Goal: Browse casually

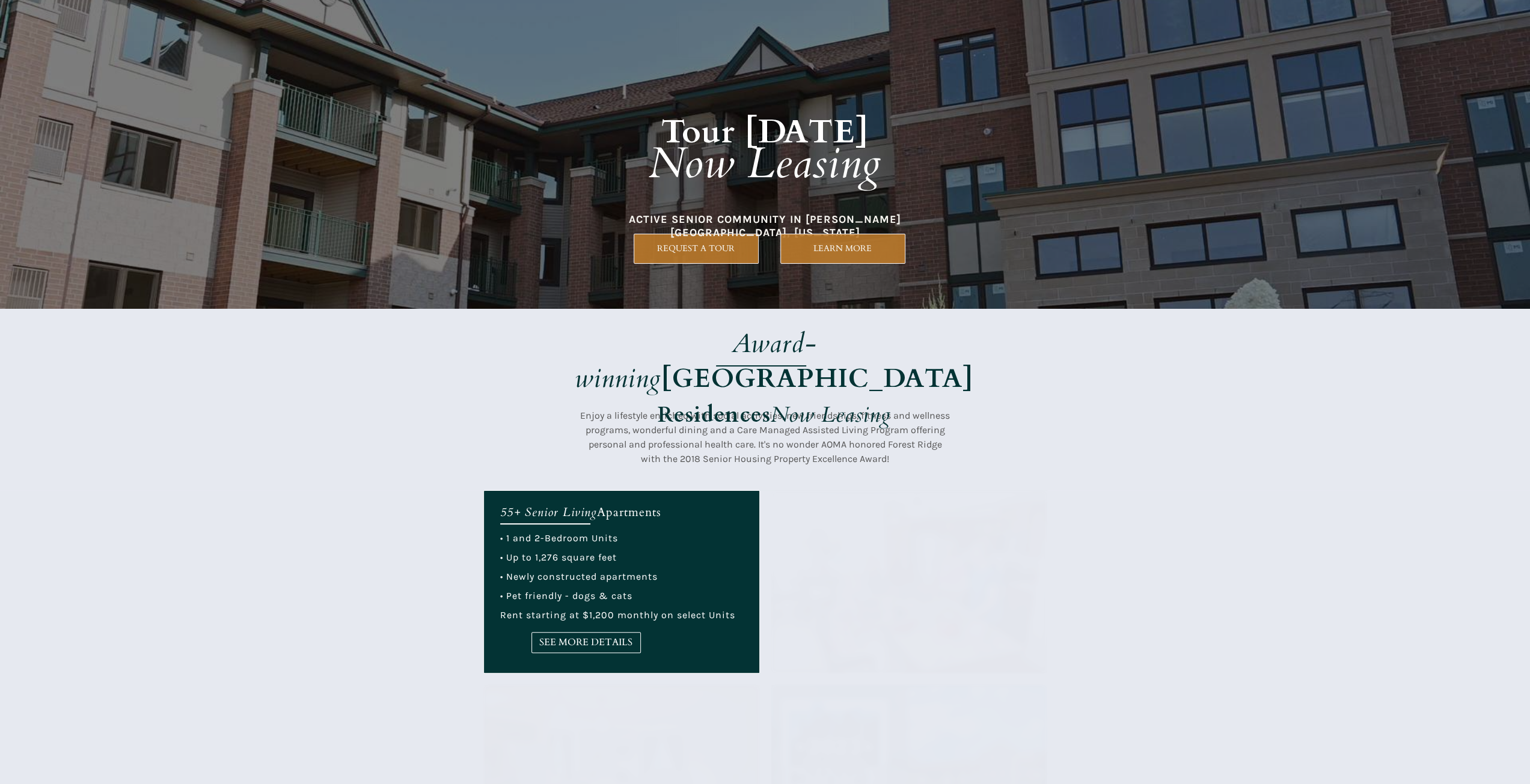
click at [751, 448] on span "Enjoy a lifestyle enriched with social activities, new friendships, fitness and…" at bounding box center [765, 436] width 369 height 55
click at [840, 518] on img at bounding box center [909, 582] width 277 height 183
click at [807, 400] on em "Now Leasing" at bounding box center [831, 415] width 121 height 30
click at [836, 396] on h1 "Award-winning Forest Ridge Residences Now Leasing" at bounding box center [774, 381] width 472 height 105
click at [625, 371] on h1 "Award-winning Forest Ridge Residences Now Leasing" at bounding box center [774, 381] width 472 height 105
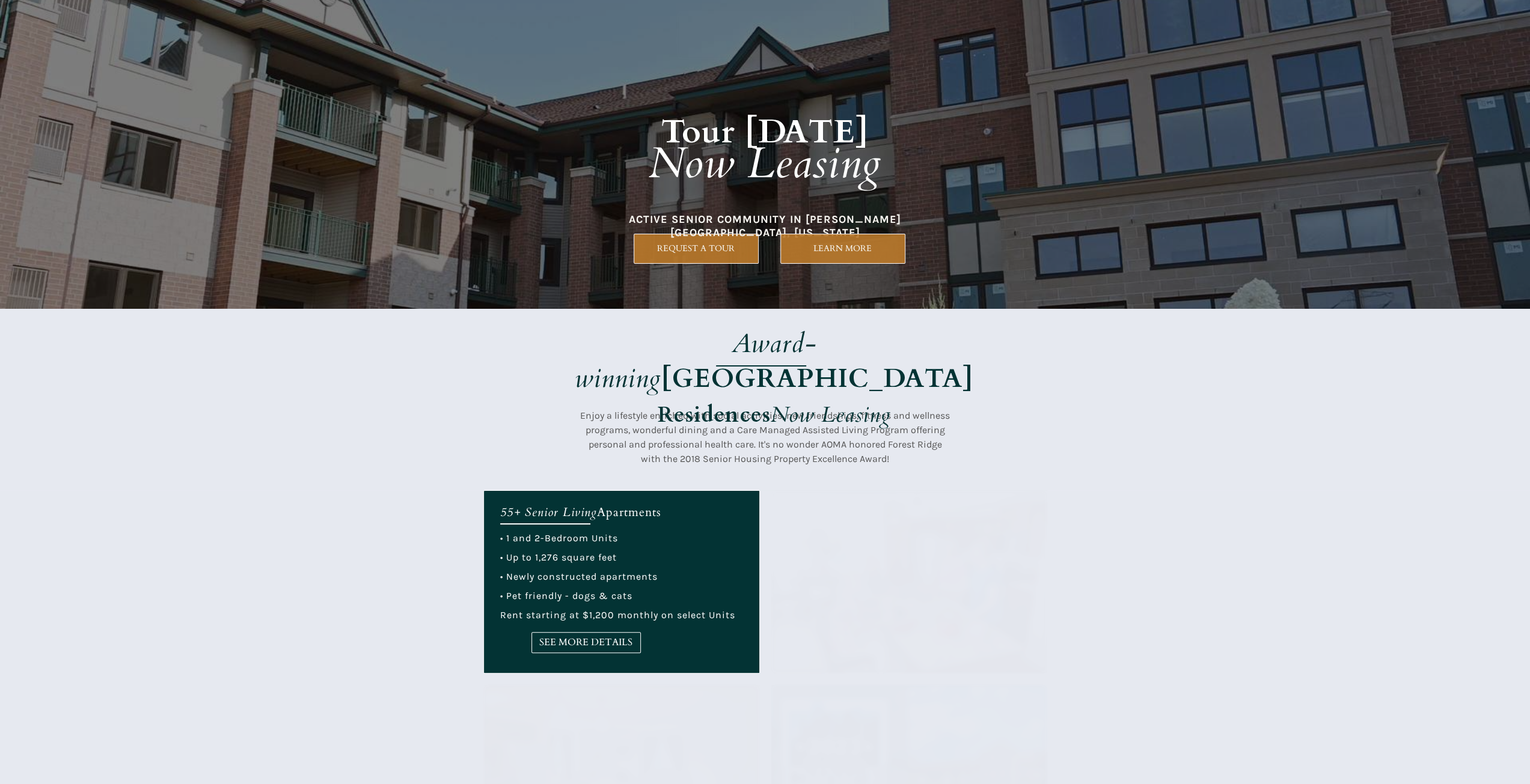
click at [676, 345] on em "Award-winning" at bounding box center [696, 361] width 242 height 71
click at [593, 439] on span "Enjoy a lifestyle enriched with social activities, new friendships, fitness and…" at bounding box center [765, 436] width 369 height 55
click at [609, 337] on em "Award-winning" at bounding box center [696, 361] width 242 height 71
click at [872, 438] on p "Enjoy a lifestyle enriched with social activities, new friendships, fitness and…" at bounding box center [765, 438] width 370 height 58
click at [822, 272] on div at bounding box center [765, 154] width 564 height 309
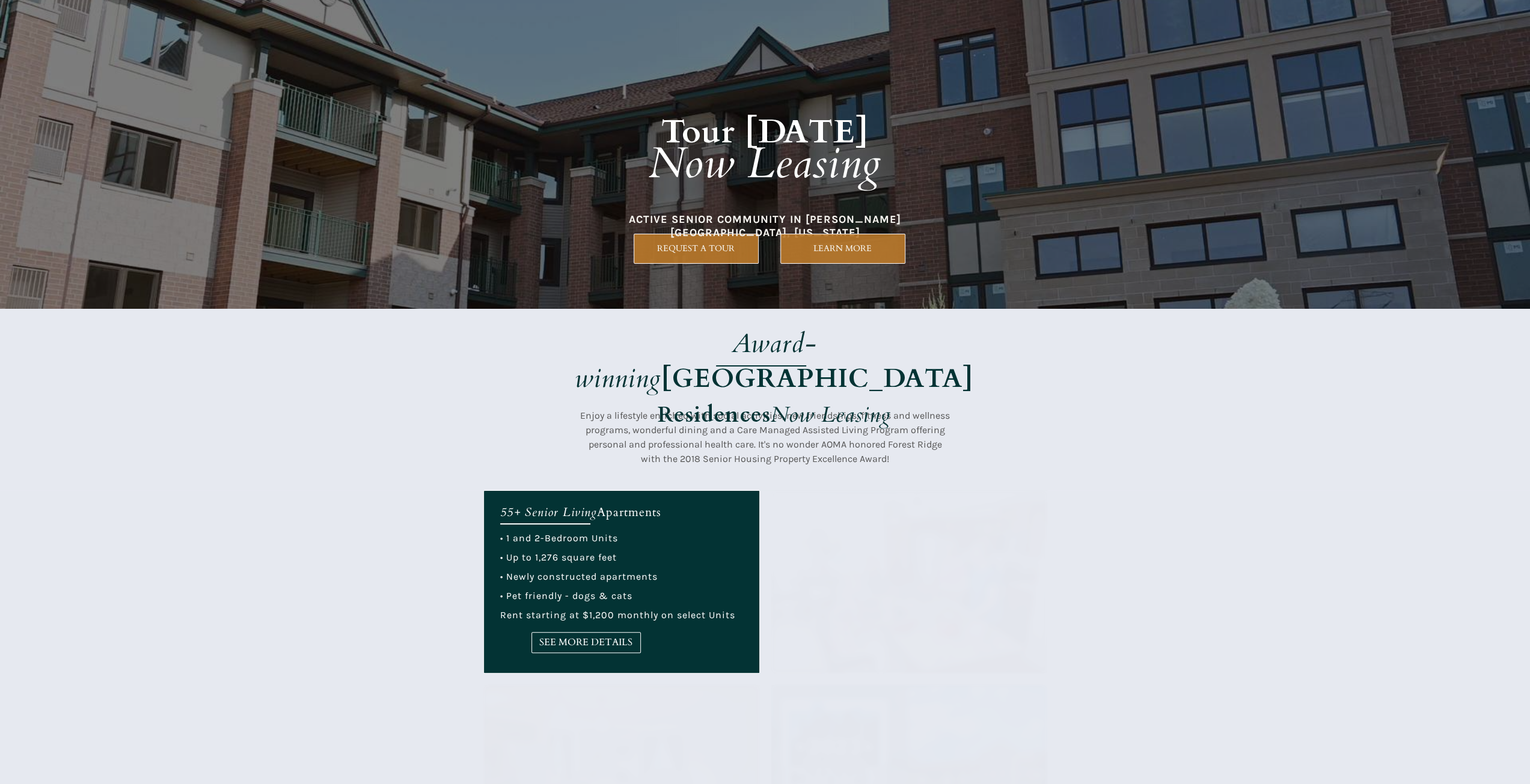
click at [622, 429] on span "Enjoy a lifestyle enriched with social activities, new friendships, fitness and…" at bounding box center [765, 436] width 369 height 55
click at [615, 344] on em "Award-winning" at bounding box center [696, 361] width 242 height 71
click at [984, 397] on h1 "Award-winning Forest Ridge Residences Now Leasing" at bounding box center [774, 381] width 472 height 105
click at [933, 432] on span "Enjoy a lifestyle enriched with social activities, new friendships, fitness and…" at bounding box center [765, 436] width 369 height 55
click at [596, 421] on p "Enjoy a lifestyle enriched with social activities, new friendships, fitness and…" at bounding box center [765, 438] width 370 height 58
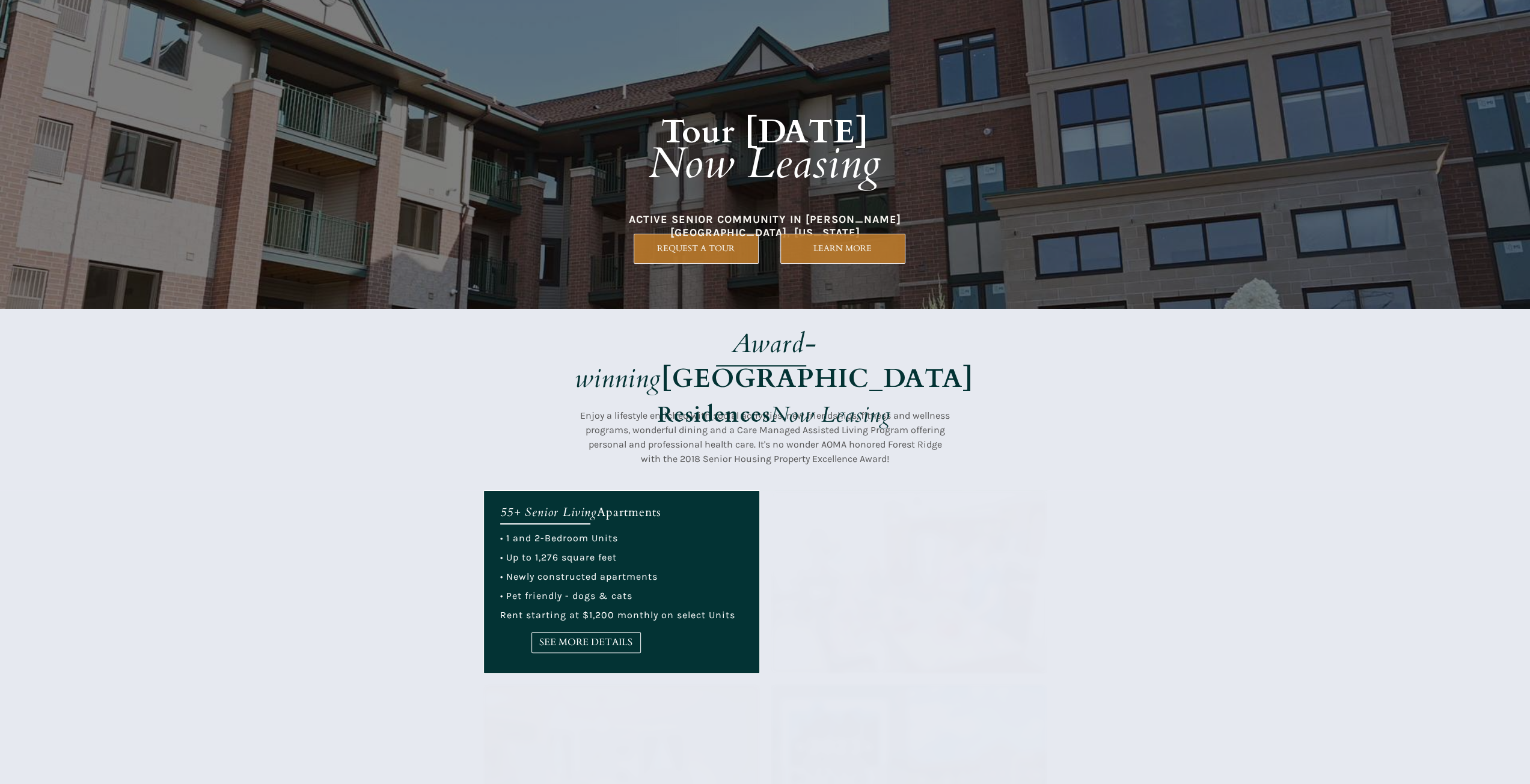
click at [408, 409] on div at bounding box center [765, 400] width 1530 height 182
click at [1062, 484] on div at bounding box center [765, 400] width 1530 height 182
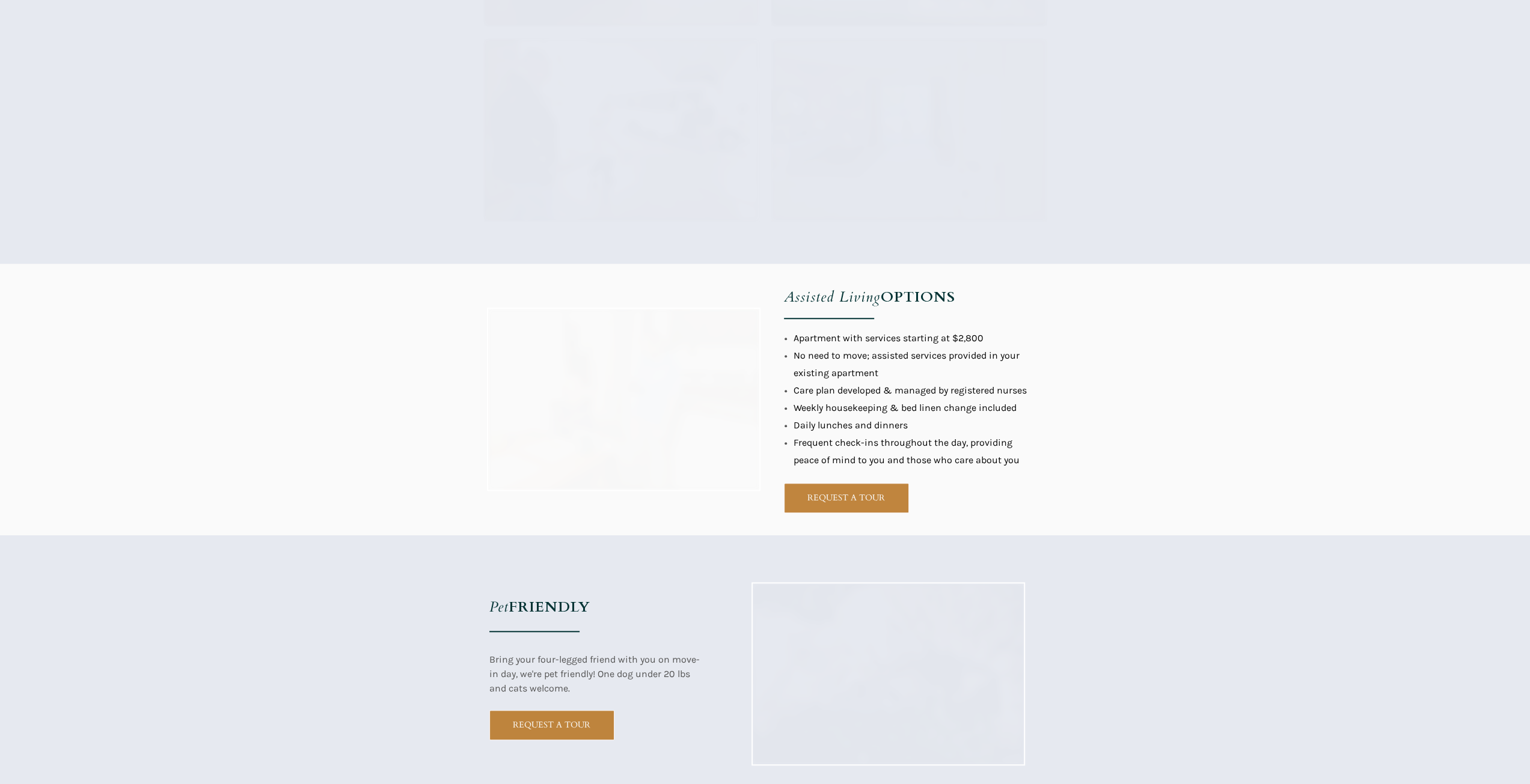
scroll to position [901, 0]
